Goal: Check status: Check status

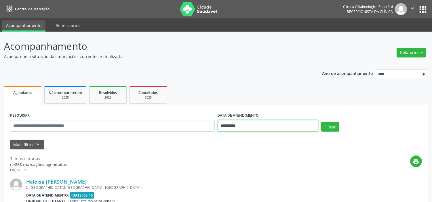
click at [251, 123] on input "**********" at bounding box center [267, 126] width 101 height 12
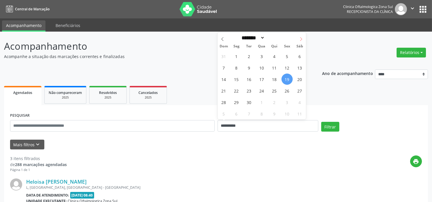
click at [301, 39] on icon at bounding box center [301, 39] width 4 height 4
select select "*"
click at [286, 81] on span "17" at bounding box center [286, 79] width 11 height 11
type input "**********"
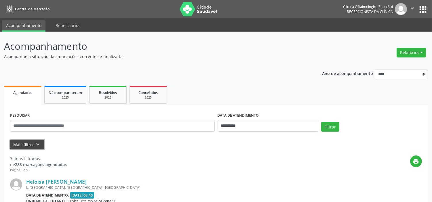
click at [37, 144] on icon "keyboard_arrow_down" at bounding box center [38, 145] width 6 height 6
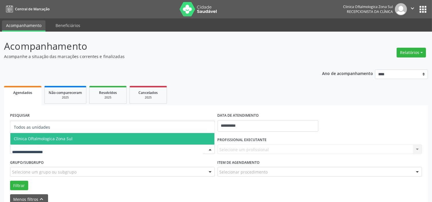
click at [53, 142] on span "Clinica Oftalmologica Zona Sul" at bounding box center [112, 139] width 204 height 12
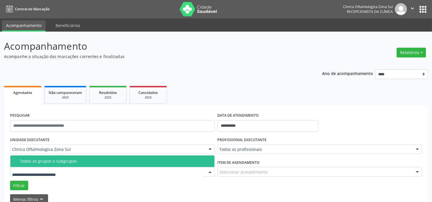
click at [60, 163] on div "Todos os grupos e subgrupos" at bounding box center [115, 161] width 191 height 5
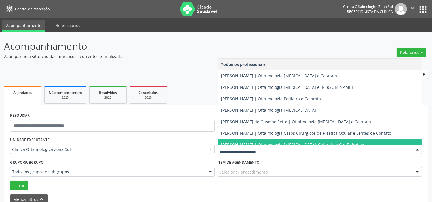
click at [248, 142] on span "[PERSON_NAME] | Oftalmologia [MEDICAL_DATA], Catarata e Cir. Refrativa" at bounding box center [292, 144] width 143 height 5
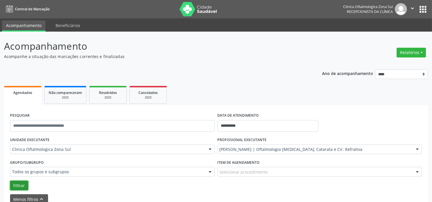
click at [21, 182] on button "Filtrar" at bounding box center [19, 186] width 18 height 10
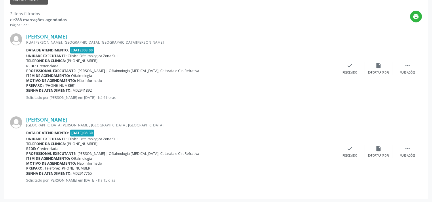
scroll to position [200, 0]
